Goal: Information Seeking & Learning: Learn about a topic

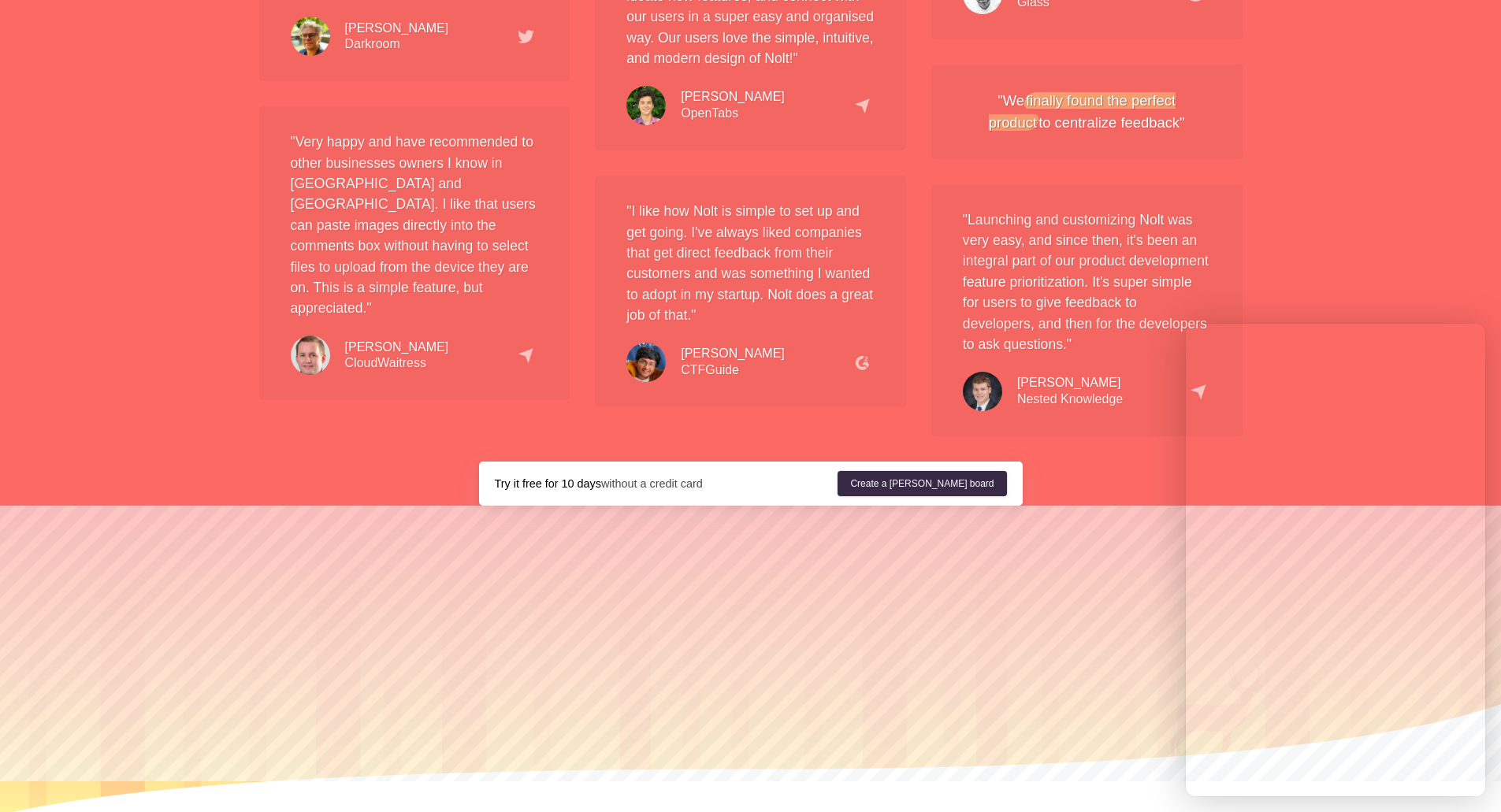
scroll to position [2941, 0]
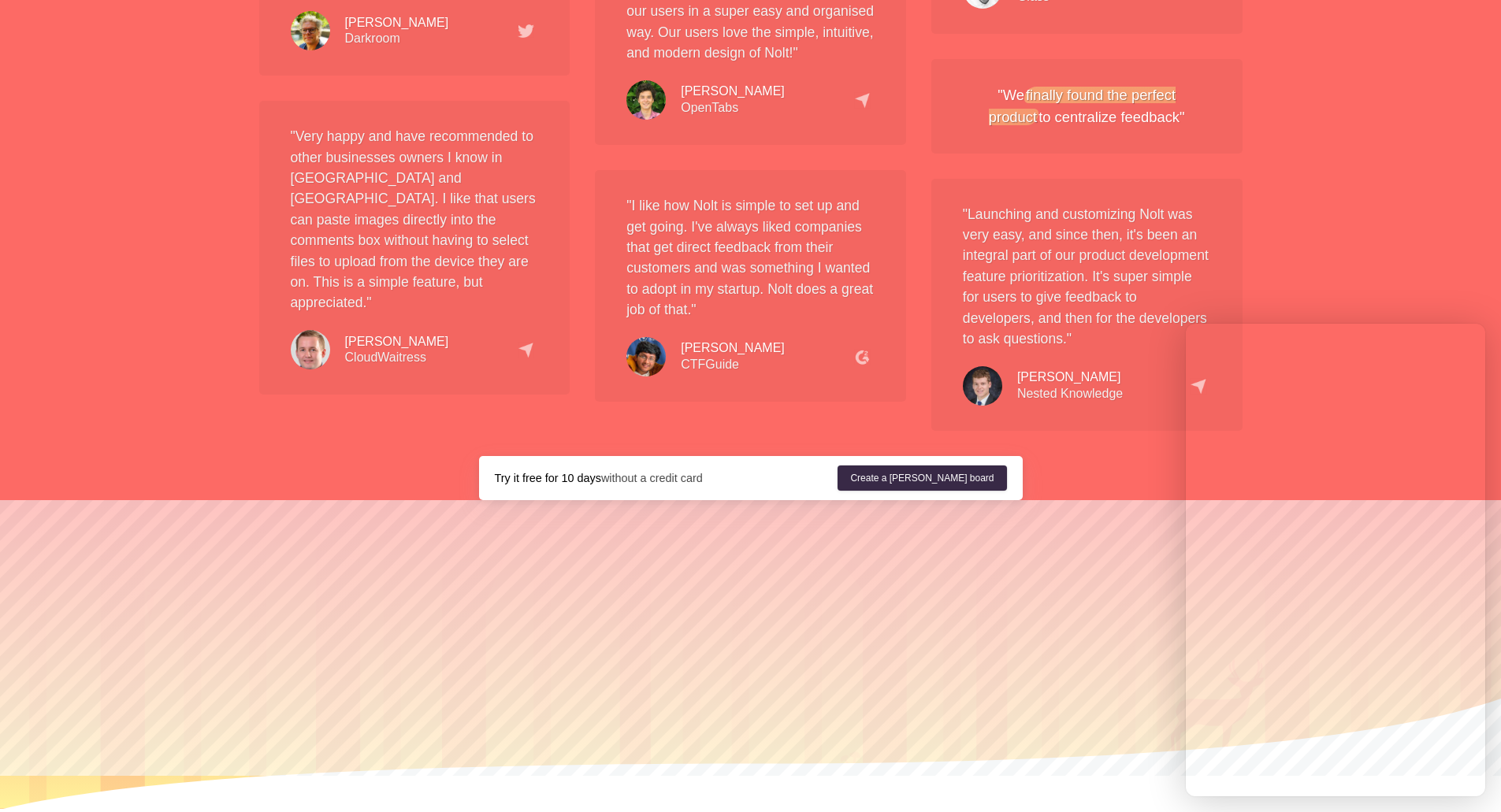
click at [695, 773] on div at bounding box center [757, 654] width 1513 height 309
click at [695, 809] on link "Integrations" at bounding box center [670, 815] width 74 height 12
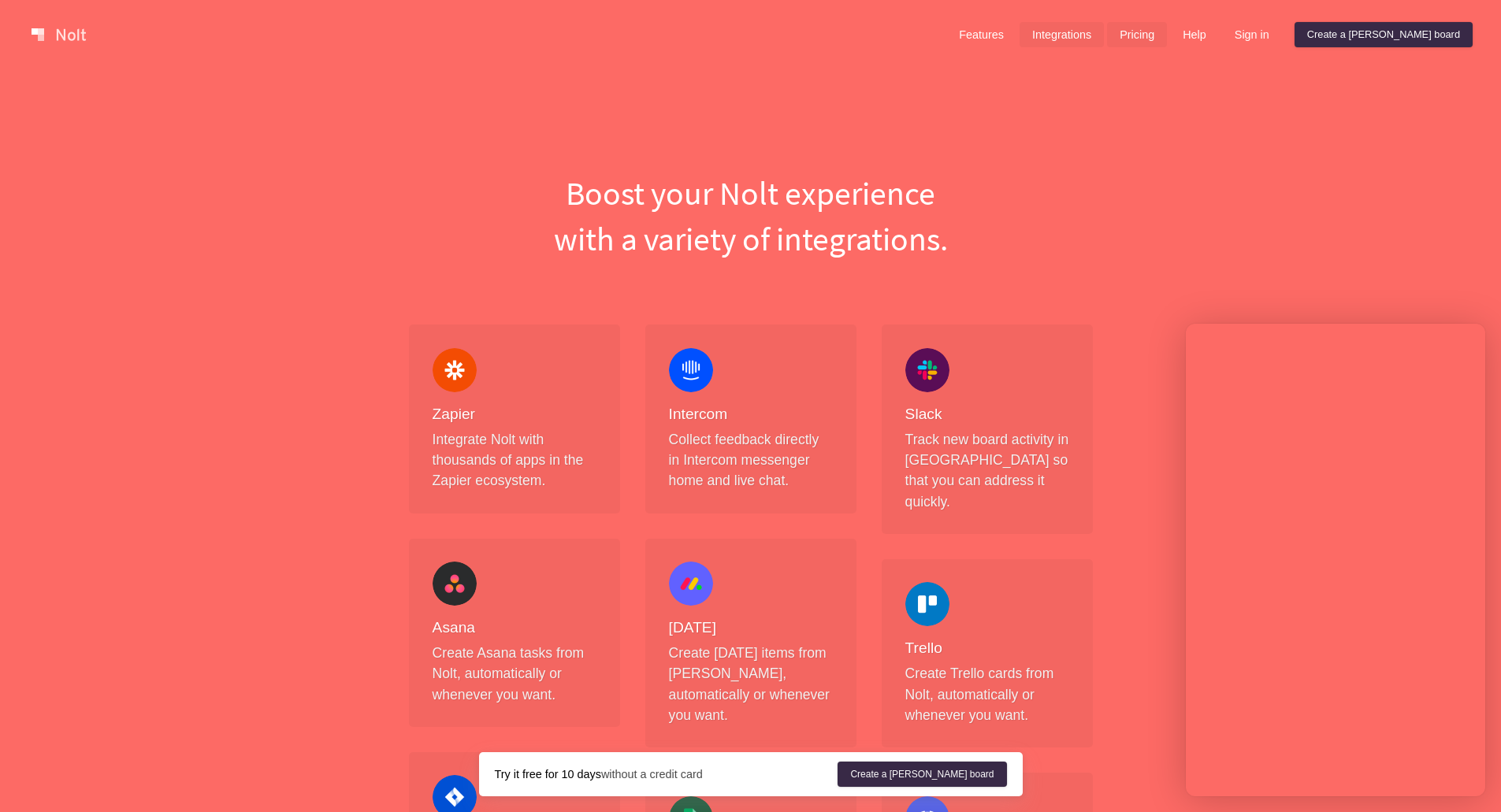
click at [1167, 30] on link "Pricing" at bounding box center [1137, 34] width 60 height 25
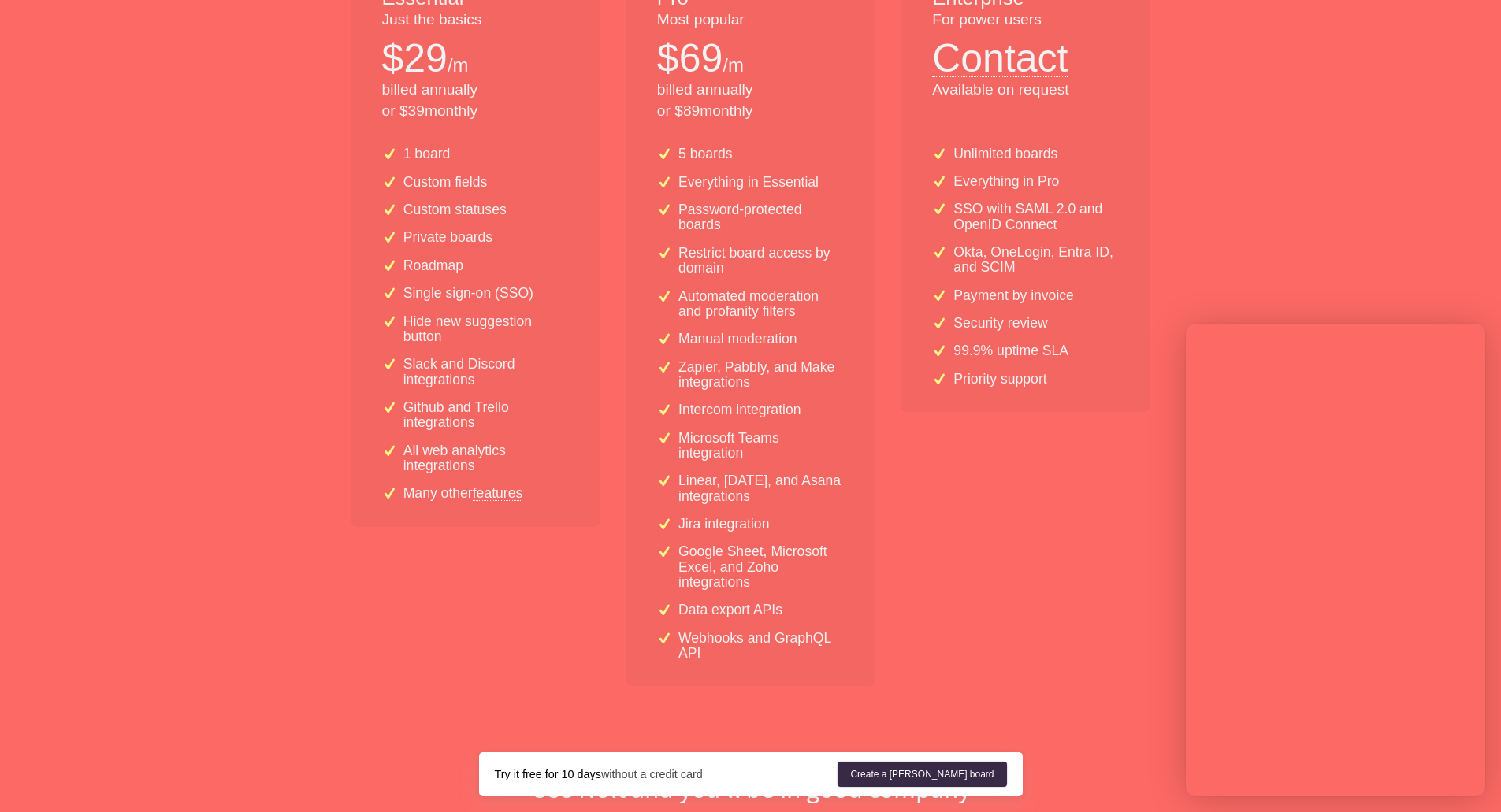
scroll to position [394, 0]
click at [503, 497] on link "features" at bounding box center [498, 493] width 50 height 14
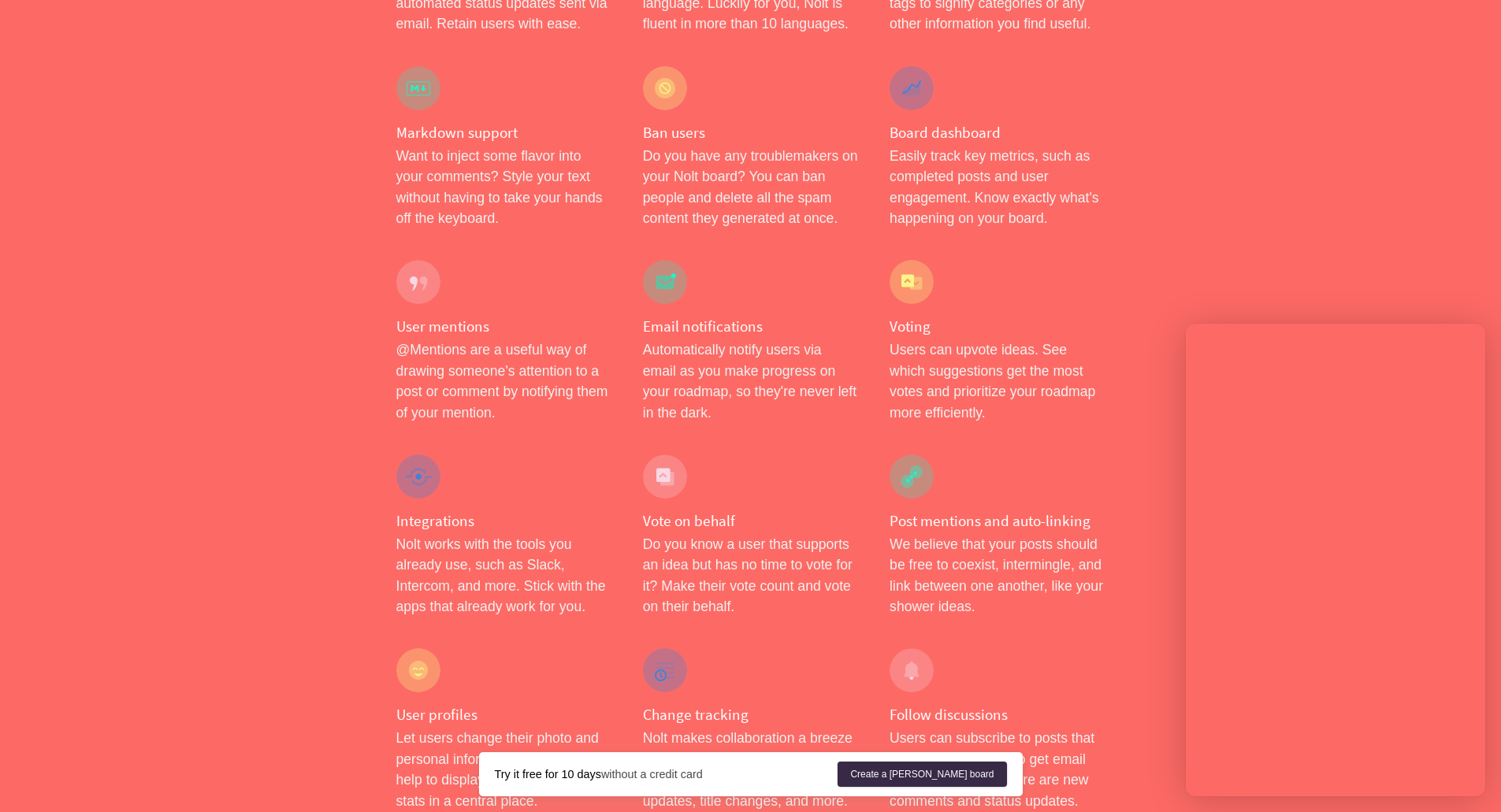
scroll to position [2127, 0]
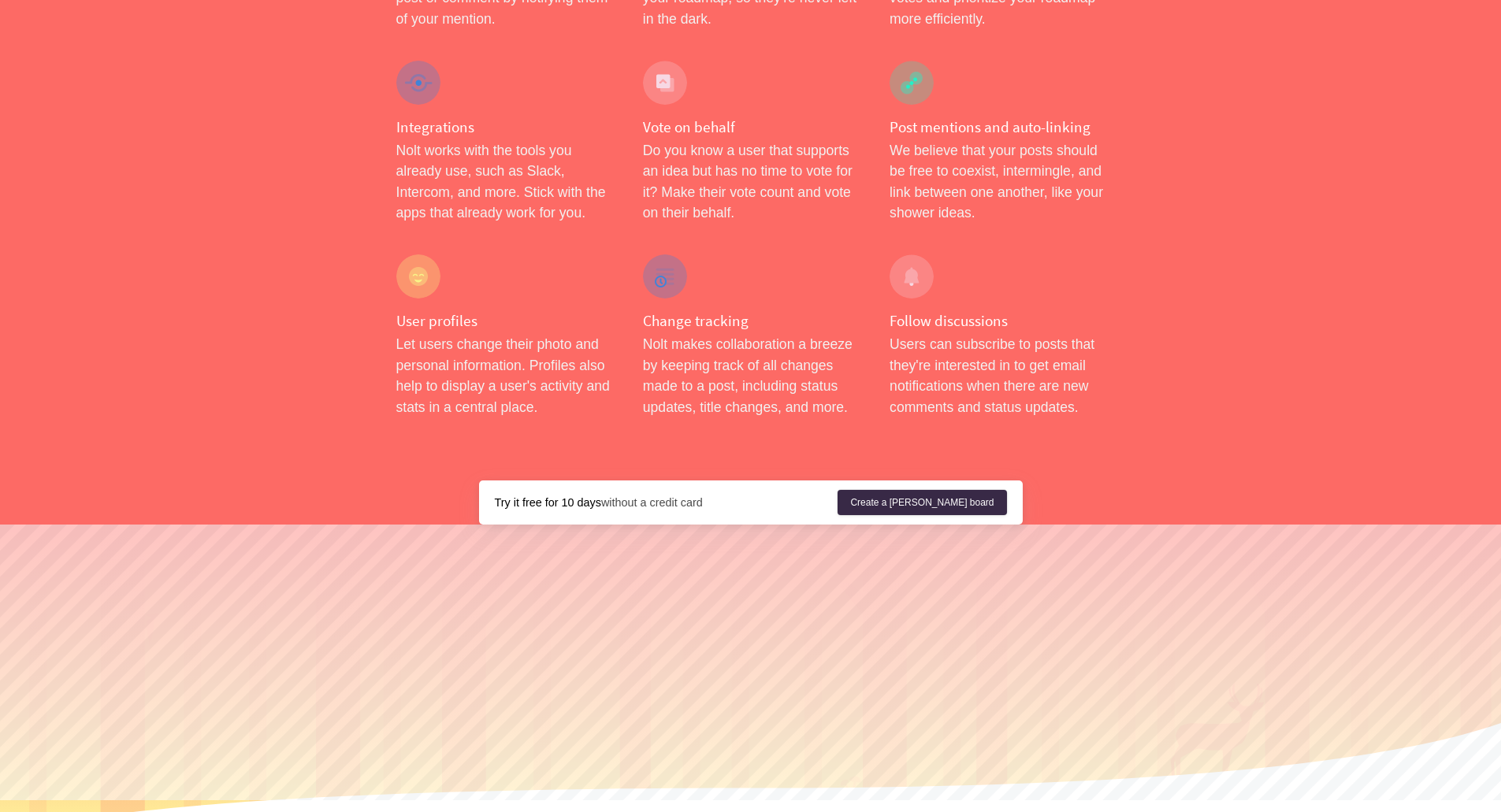
scroll to position [2460, 0]
